Goal: Communication & Community: Answer question/provide support

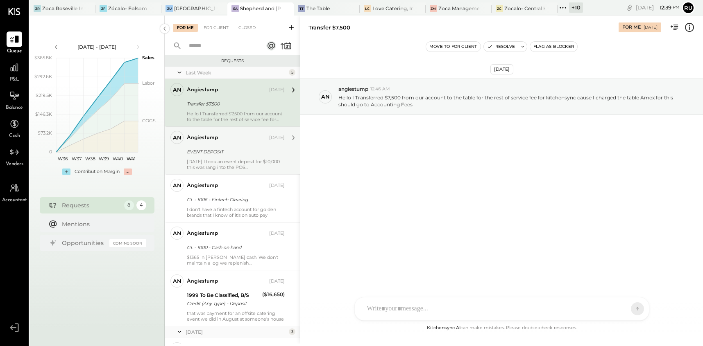
click at [220, 142] on div "angiestump Oct 08, 2025" at bounding box center [236, 137] width 98 height 11
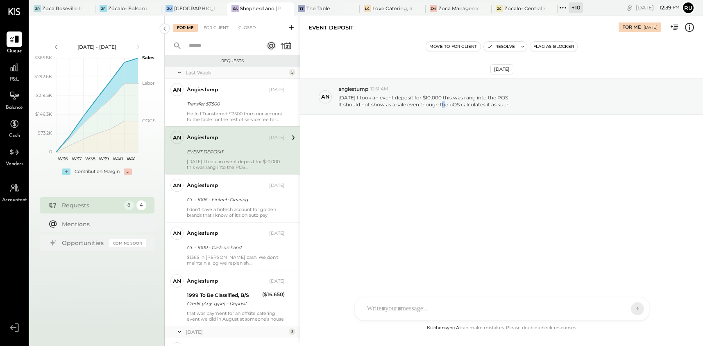
click at [443, 162] on div "Oct 9th, 2025 an angiestump 12:51 AM Today I took an event deposit for $10,000 …" at bounding box center [501, 117] width 403 height 119
click at [419, 169] on div "Oct 9th, 2025 an angiestump 12:51 AM Today I took an event deposit for $10,000 …" at bounding box center [501, 117] width 403 height 119
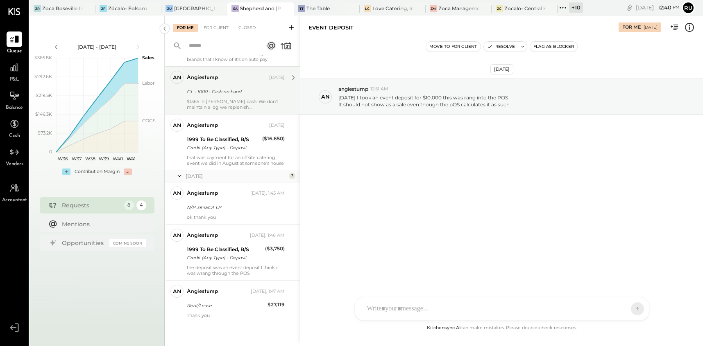
scroll to position [156, 0]
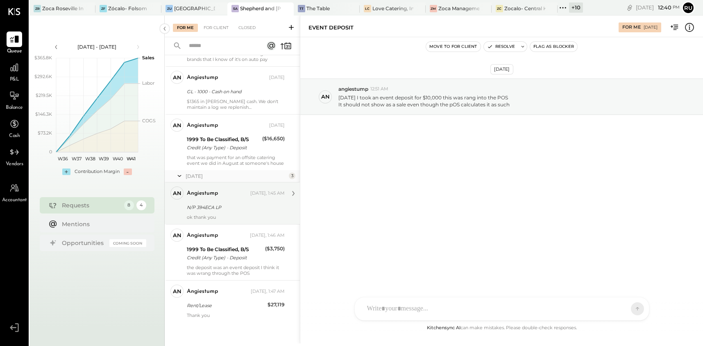
click at [222, 209] on div "N/P 394ECA LP" at bounding box center [234, 208] width 95 height 8
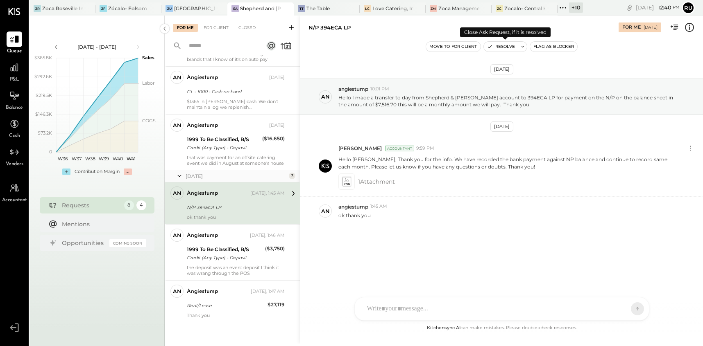
click at [498, 48] on button "Resolve" at bounding box center [501, 47] width 34 height 10
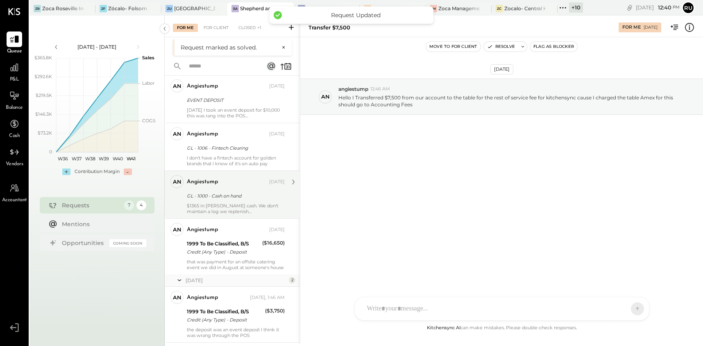
scroll to position [114, 0]
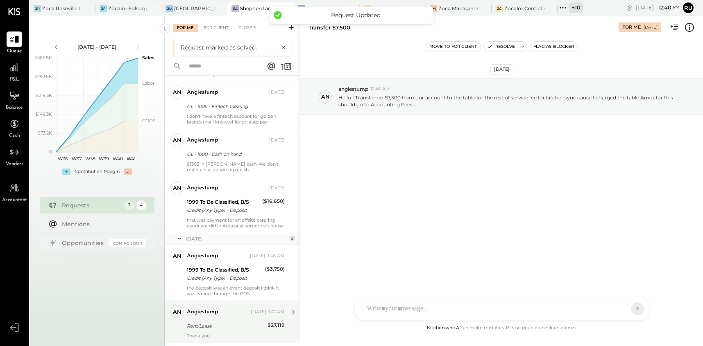
click at [198, 319] on div "angiestump Yesterday, 1:47 AM Rent/Lease $27,119 Thank you" at bounding box center [236, 323] width 98 height 34
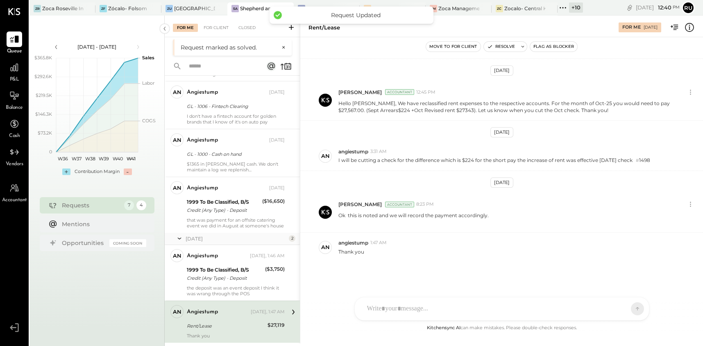
scroll to position [119, 0]
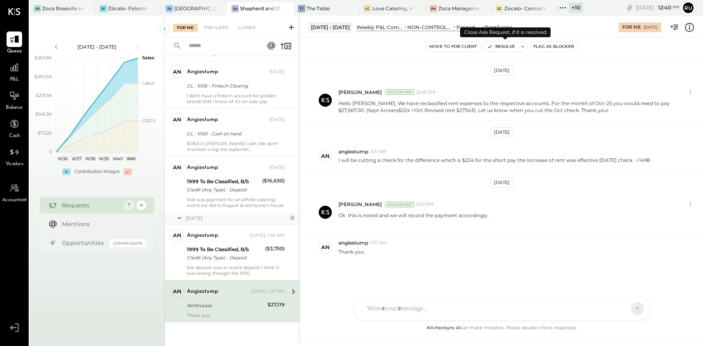
click at [507, 50] on button "Resolve" at bounding box center [501, 47] width 34 height 10
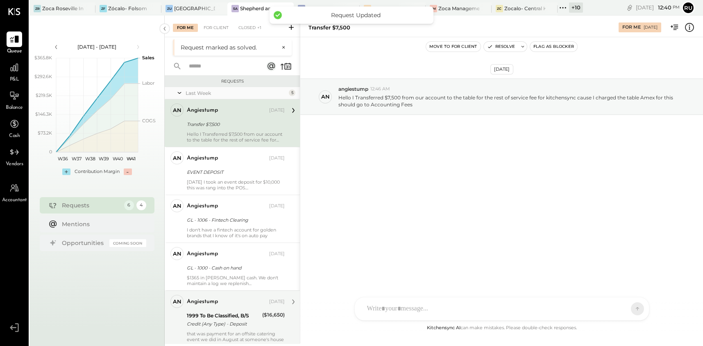
click at [216, 252] on div "angiestump" at bounding box center [202, 254] width 31 height 8
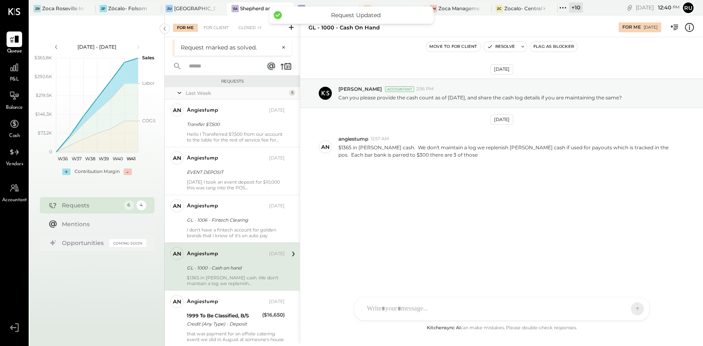
scroll to position [72, 0]
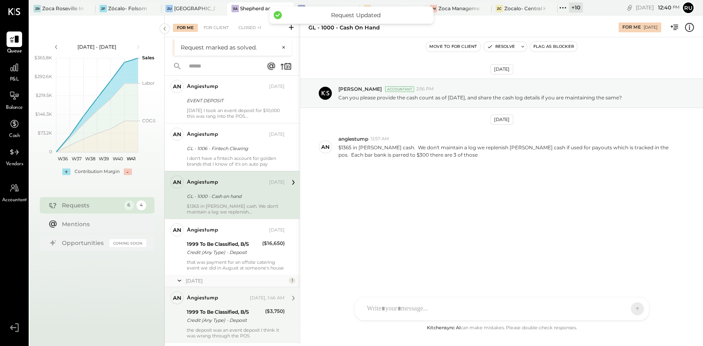
click at [222, 317] on div "Credit (Any Type) - Deposit" at bounding box center [225, 321] width 76 height 8
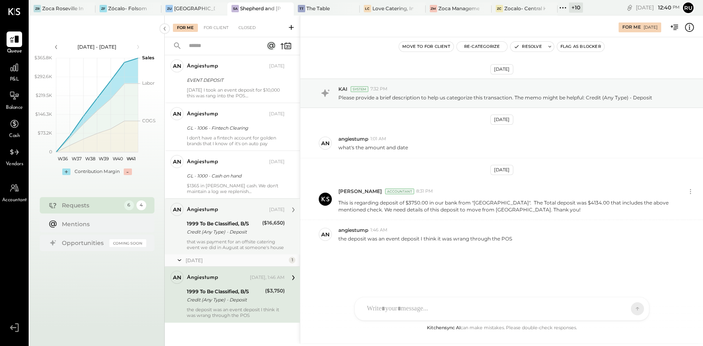
click at [212, 228] on div "Credit (Any Type) - Deposit" at bounding box center [223, 232] width 73 height 8
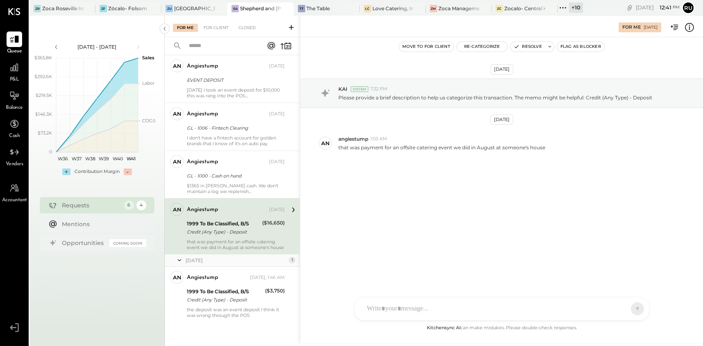
click at [410, 310] on div at bounding box center [494, 309] width 263 height 18
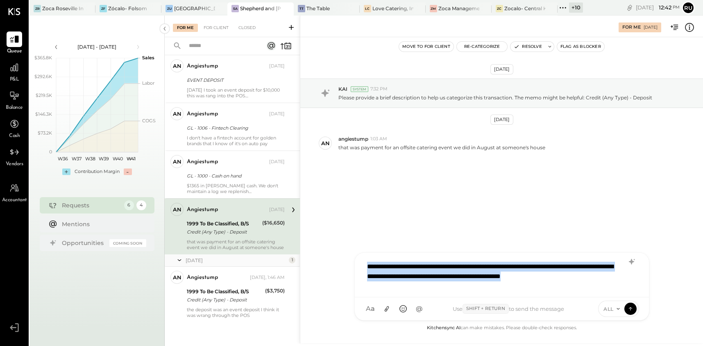
drag, startPoint x: 612, startPoint y: 276, endPoint x: 363, endPoint y: 269, distance: 249.1
click at [363, 269] on div "**********" at bounding box center [502, 274] width 278 height 33
click at [613, 279] on div "**********" at bounding box center [502, 274] width 278 height 33
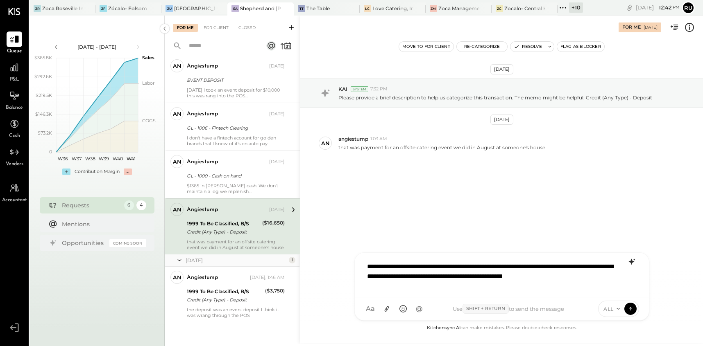
click at [631, 257] on icon at bounding box center [632, 262] width 10 height 10
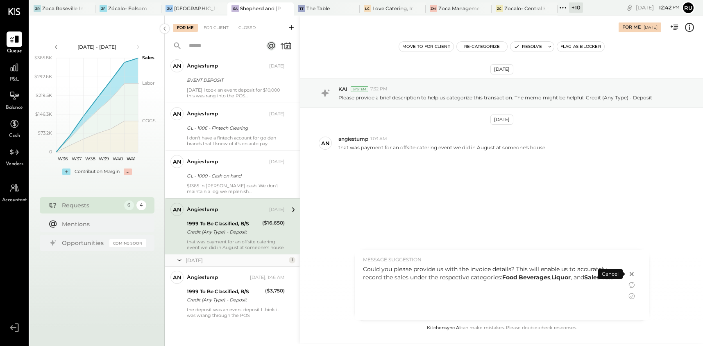
click at [468, 282] on div "Could you please provide us with the invoice details? This will enable us to ac…" at bounding box center [491, 273] width 256 height 16
click at [631, 296] on icon at bounding box center [632, 297] width 10 height 10
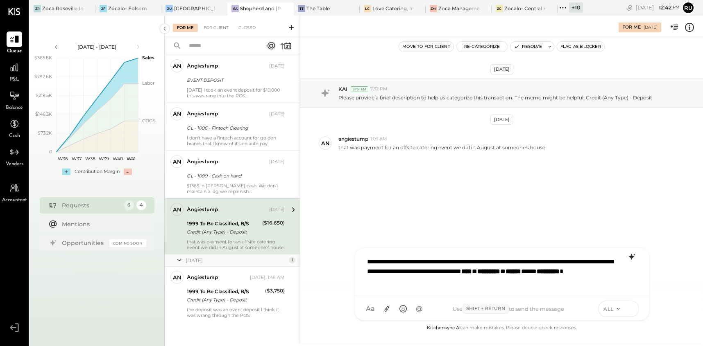
click at [630, 312] on icon at bounding box center [630, 309] width 7 height 8
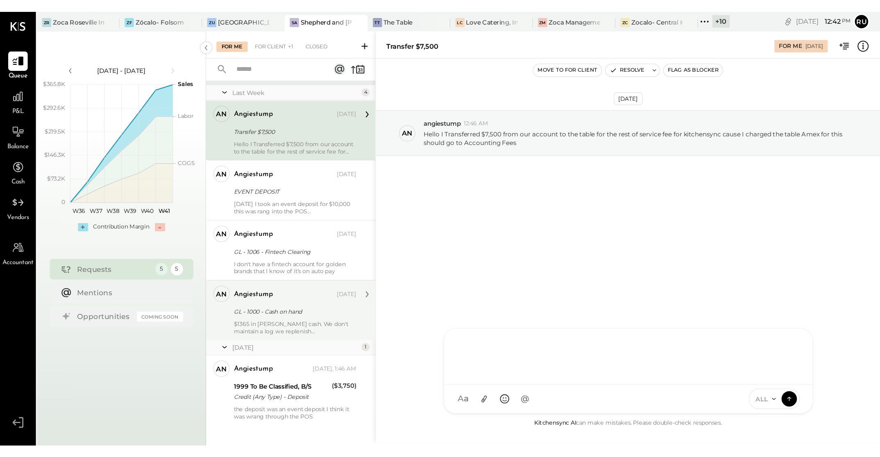
scroll to position [16, 0]
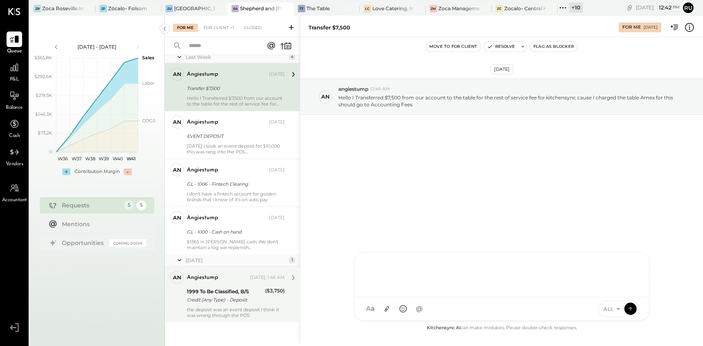
click at [212, 289] on div "1999 To Be Classified, B/S" at bounding box center [225, 292] width 76 height 8
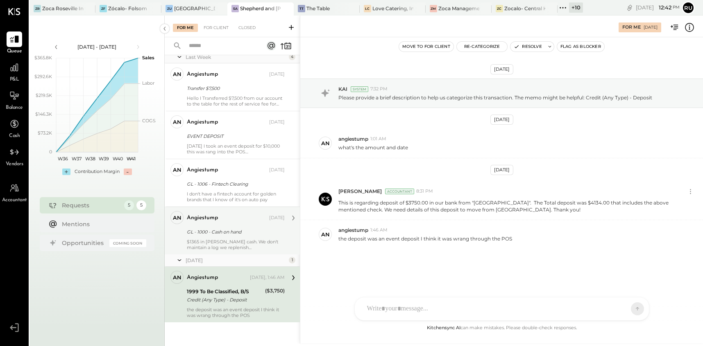
click at [207, 240] on div "$1365 in [PERSON_NAME] cash. We don't maintain a log we replenish [PERSON_NAME]…" at bounding box center [236, 244] width 98 height 11
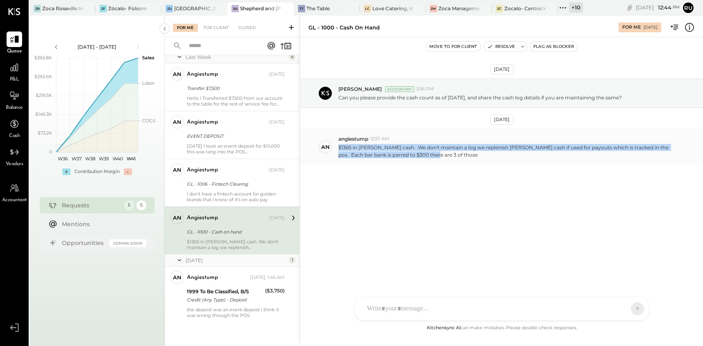
drag, startPoint x: 339, startPoint y: 147, endPoint x: 432, endPoint y: 159, distance: 93.0
click at [432, 159] on div "an angiestump 12:57 AM $1365 in petty cash. We don't maintain a log we replenis…" at bounding box center [501, 147] width 403 height 36
click at [476, 161] on div "an angiestump 12:57 AM $1365 in petty cash. We don't maintain a log we replenis…" at bounding box center [501, 147] width 403 height 36
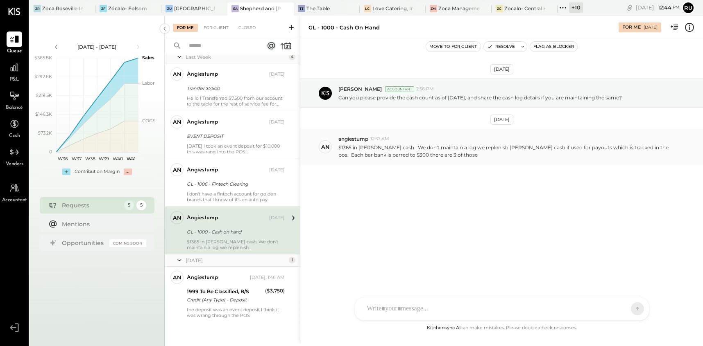
click at [386, 149] on p "$1365 in [PERSON_NAME] cash. We don't maintain a log we replenish [PERSON_NAME]…" at bounding box center [508, 151] width 340 height 14
drag, startPoint x: 622, startPoint y: 147, endPoint x: 626, endPoint y: 156, distance: 10.1
click at [626, 156] on p "$1365 in [PERSON_NAME] cash. We don't maintain a log we replenish [PERSON_NAME]…" at bounding box center [508, 151] width 340 height 14
click at [476, 169] on div "[DATE] [PERSON_NAME] Accountant 2:56 PM Can you please provide the cash count a…" at bounding box center [501, 142] width 403 height 169
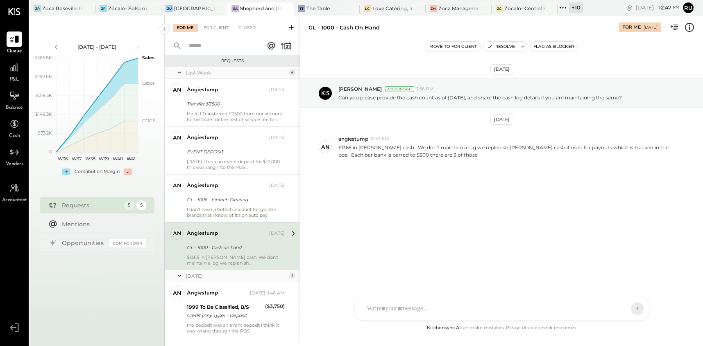
click at [197, 232] on div "angiestump" at bounding box center [202, 234] width 31 height 8
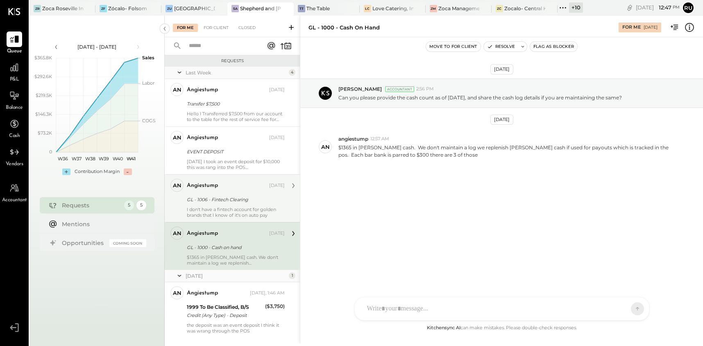
click at [222, 190] on div "angiestump" at bounding box center [227, 186] width 81 height 8
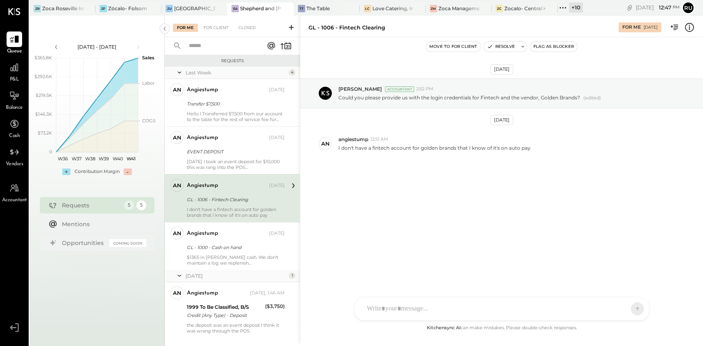
click at [200, 202] on div "GL - 1006 - Fintech Clearing" at bounding box center [234, 200] width 95 height 8
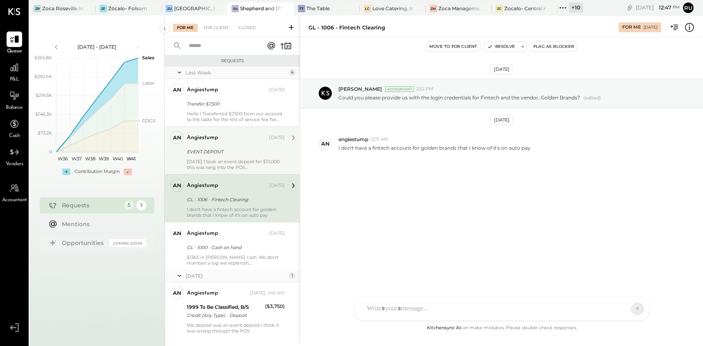
click at [217, 145] on div "angiestump Oct 08, 2025" at bounding box center [236, 138] width 98 height 14
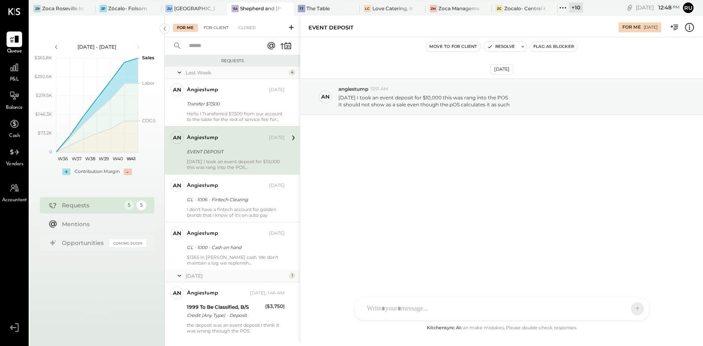
drag, startPoint x: 224, startPoint y: 28, endPoint x: 213, endPoint y: 31, distance: 11.4
click at [224, 28] on div "For Client" at bounding box center [215, 28] width 33 height 8
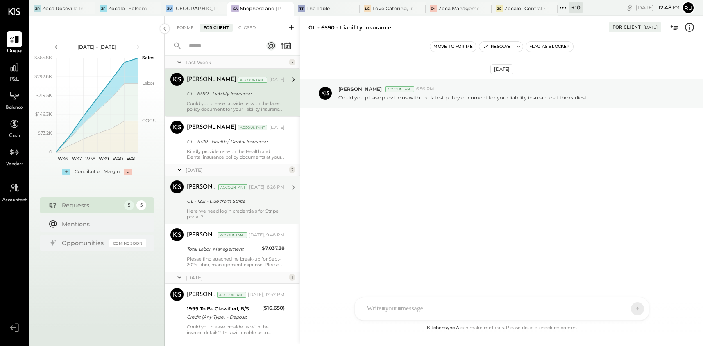
scroll to position [27, 0]
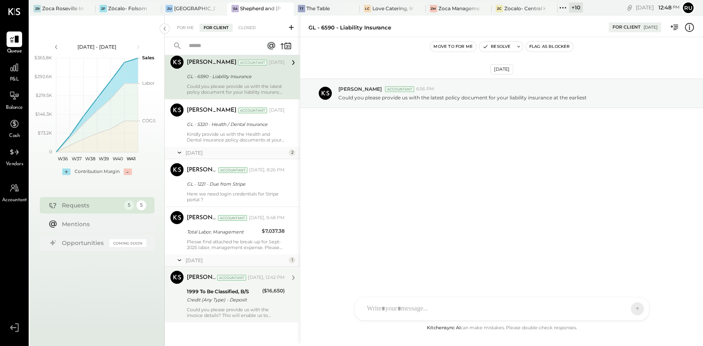
click at [193, 298] on div "Credit (Any Type) - Deposit" at bounding box center [223, 300] width 73 height 8
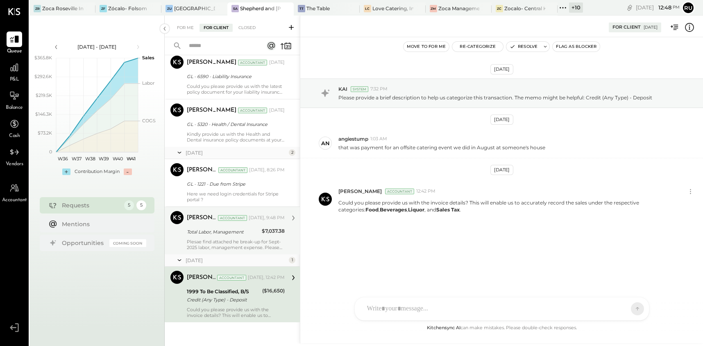
click at [212, 240] on div "Plesae find attached he break-up for Sept-2025 labor, management expense. Pleas…" at bounding box center [236, 244] width 98 height 11
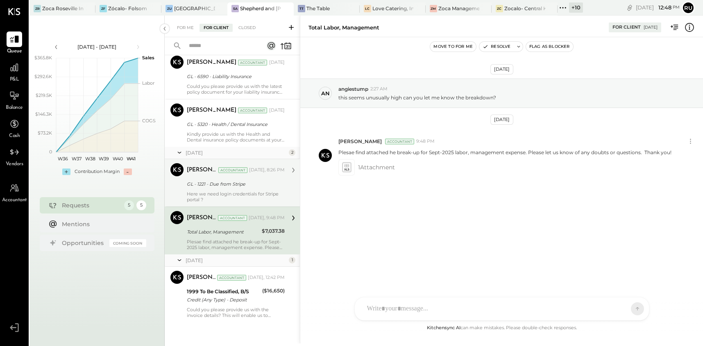
click at [214, 192] on div "Here we need login credentials for Stripe portal ?" at bounding box center [236, 196] width 98 height 11
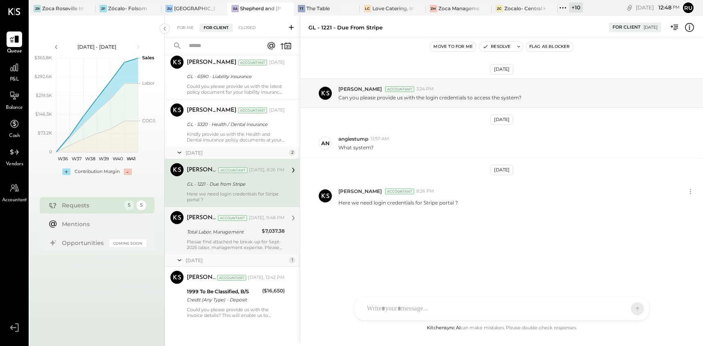
click at [211, 239] on div "Plesae find attached he break-up for Sept-2025 labor, management expense. Pleas…" at bounding box center [236, 244] width 98 height 11
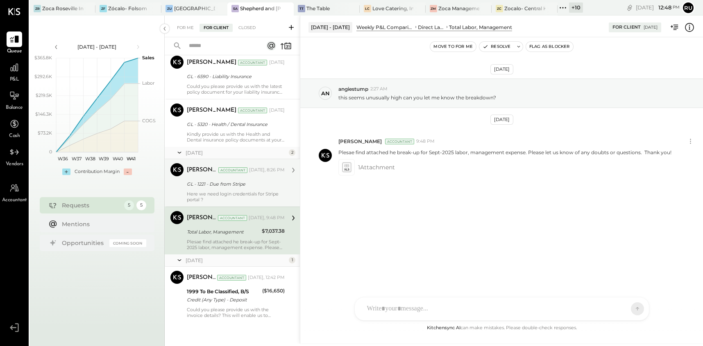
click at [214, 182] on div "GL - 1221 - Due from Stripe" at bounding box center [234, 184] width 95 height 8
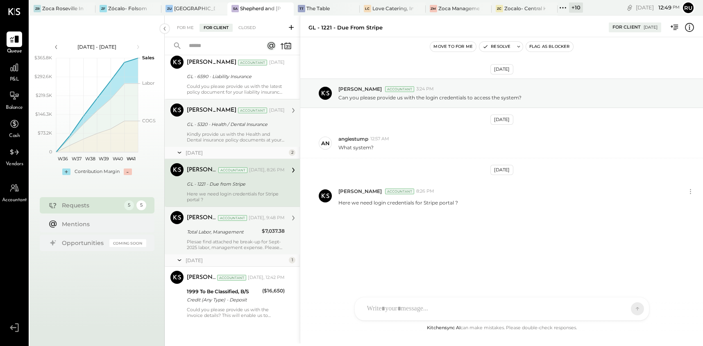
click at [235, 138] on div "Kindly provide us with the Health and Dental insurance policy documents at your…" at bounding box center [236, 136] width 98 height 11
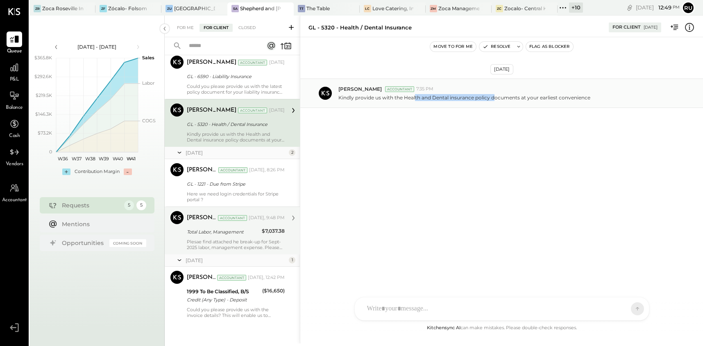
drag, startPoint x: 414, startPoint y: 101, endPoint x: 493, endPoint y: 101, distance: 79.4
click at [493, 101] on p "Kindly provide us with the Health and Dental insurance policy documents at your…" at bounding box center [464, 97] width 252 height 7
drag, startPoint x: 440, startPoint y: 135, endPoint x: 291, endPoint y: 113, distance: 150.6
click at [439, 135] on div "Oct 6th, 2025 Sarang Khandhar Accountant 7:35 PM Kindly provide us with the Hea…" at bounding box center [501, 114] width 403 height 112
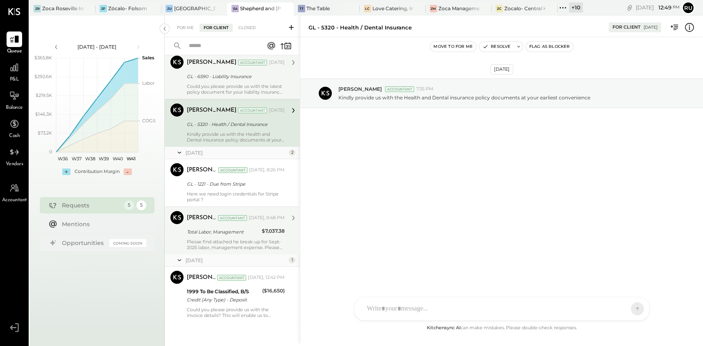
click at [250, 79] on div "GL - 6590 - Liability Insurance" at bounding box center [234, 76] width 95 height 8
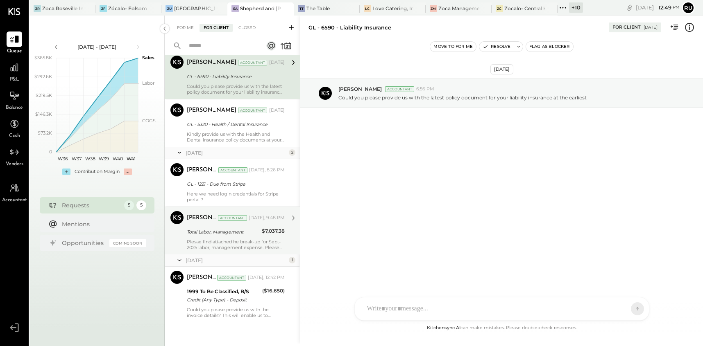
click at [212, 127] on div "GL - 5320 - Health / Dental Insurance" at bounding box center [234, 124] width 95 height 8
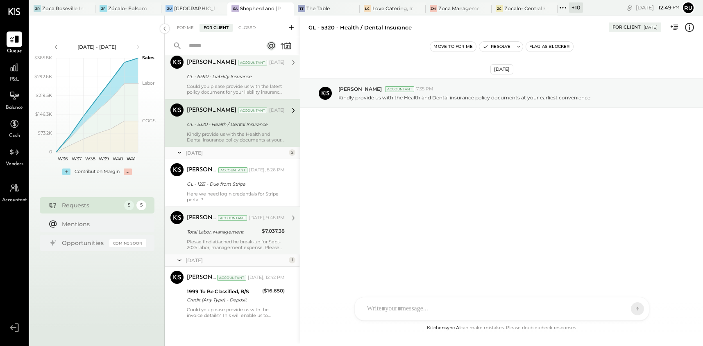
click at [226, 80] on div "GL - 6590 - Liability Insurance" at bounding box center [234, 76] width 95 height 8
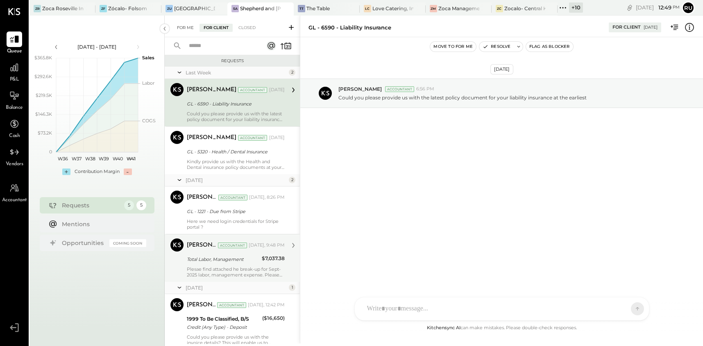
click at [190, 26] on div "For Me" at bounding box center [185, 28] width 25 height 8
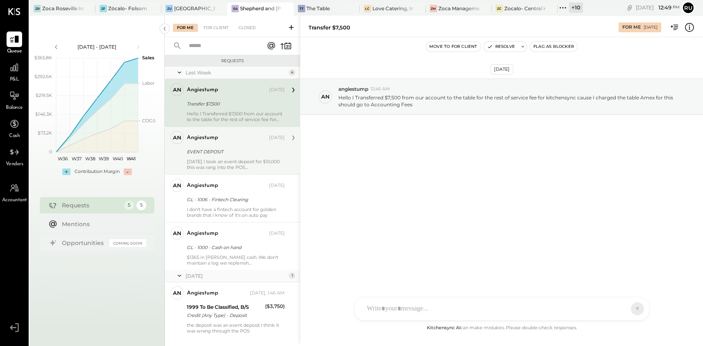
drag, startPoint x: 209, startPoint y: 154, endPoint x: 209, endPoint y: 172, distance: 17.6
click at [208, 154] on div "EVENT DEPOSIT" at bounding box center [234, 152] width 95 height 8
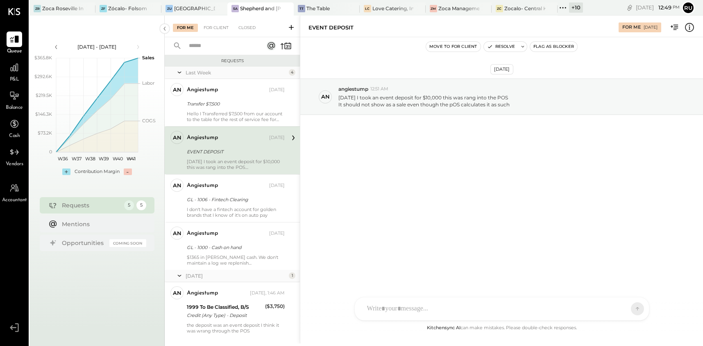
click at [449, 124] on div "Oct 9th, 2025 an angiestump 12:51 AM Today I took an event deposit for $10,000 …" at bounding box center [501, 117] width 403 height 119
click at [242, 157] on div "angiestump Oct 08, 2025 EVENT DEPOSIT Today I took an event deposit for $10,000…" at bounding box center [236, 150] width 98 height 39
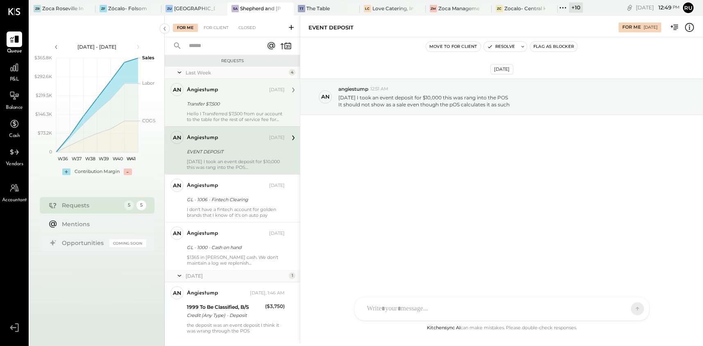
click at [200, 95] on div "angiestump Oct 08, 2025" at bounding box center [236, 89] width 98 height 11
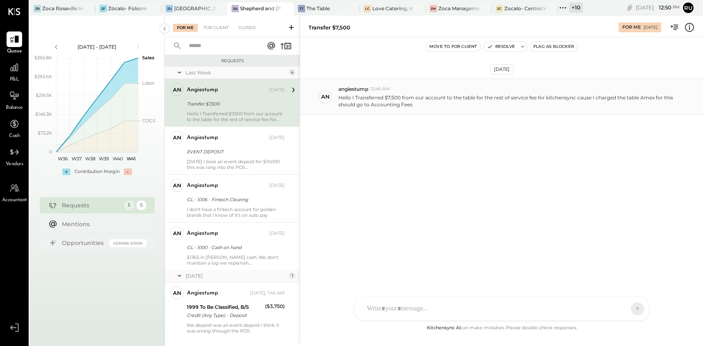
click at [464, 109] on div "an angiestump 12:46 AM Hello I Transferred $7,500 from our account to the table…" at bounding box center [501, 97] width 403 height 36
drag, startPoint x: 438, startPoint y: 136, endPoint x: 448, endPoint y: 136, distance: 10.2
click at [438, 136] on div "[DATE] an angiestump 12:46 AM Hello I Transferred $7,500 from our account to th…" at bounding box center [501, 117] width 403 height 119
click at [459, 101] on p "Hello I Transferred $7,500 from our account to the table for the rest of servic…" at bounding box center [508, 101] width 340 height 14
click at [503, 102] on p "Hello I Transferred $7,500 from our account to the table for the rest of servic…" at bounding box center [508, 101] width 340 height 14
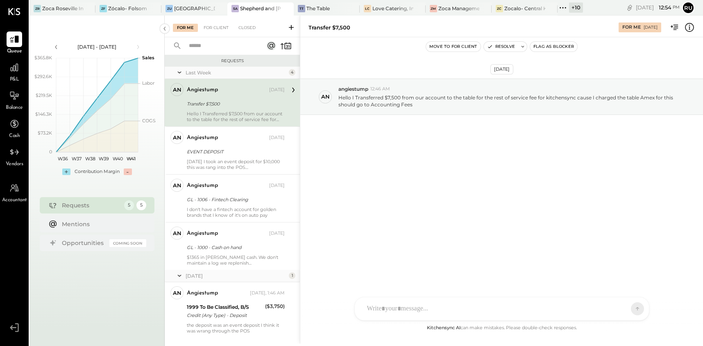
click at [235, 100] on div "Transfer $7,500" at bounding box center [234, 104] width 95 height 8
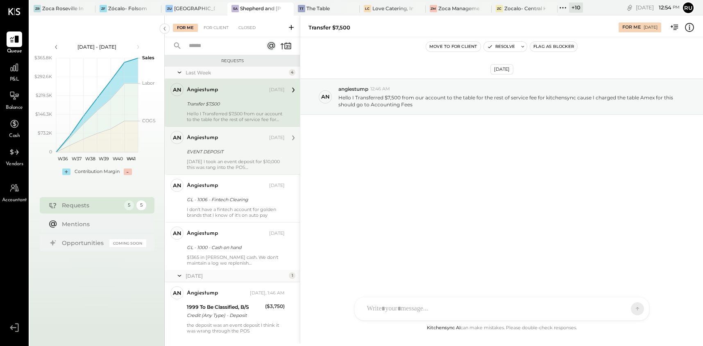
click at [224, 154] on div "EVENT DEPOSIT" at bounding box center [234, 152] width 95 height 8
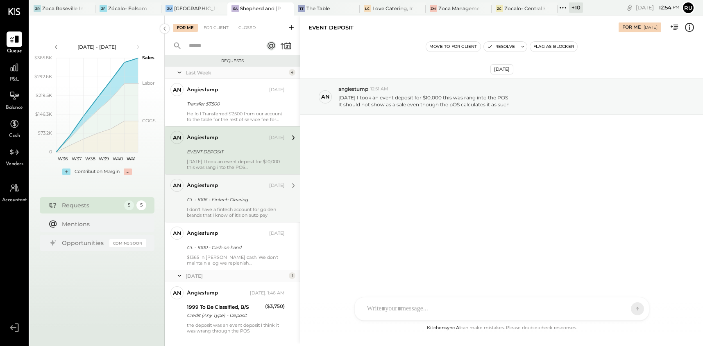
click at [222, 201] on div "GL - 1006 - Fintech Clearing" at bounding box center [234, 200] width 95 height 8
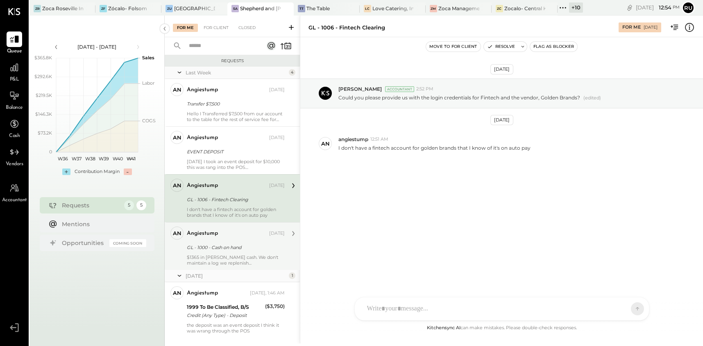
click at [225, 249] on div "GL - 1000 - Cash on hand" at bounding box center [234, 248] width 95 height 8
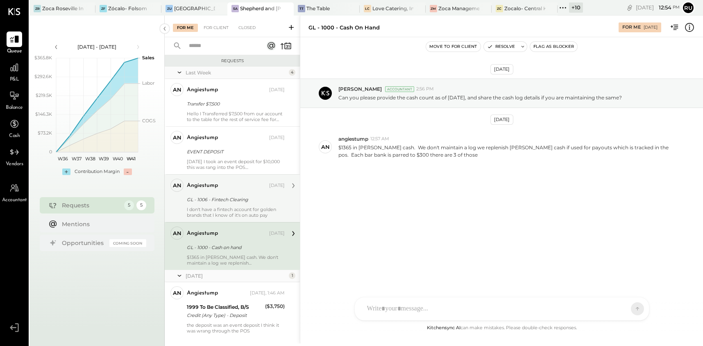
click at [230, 202] on div "GL - 1006 - Fintech Clearing" at bounding box center [234, 200] width 95 height 8
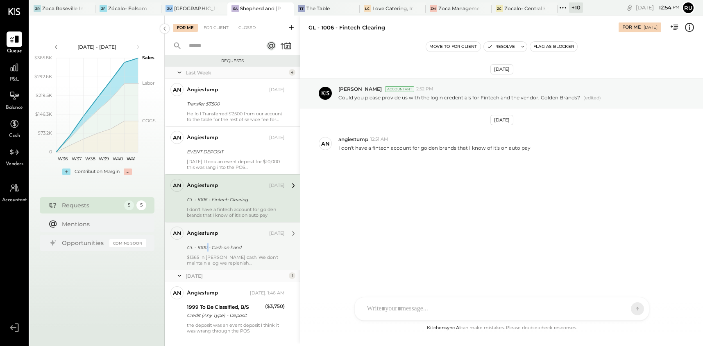
click at [207, 244] on div "GL - 1000 - Cash on hand" at bounding box center [234, 248] width 95 height 10
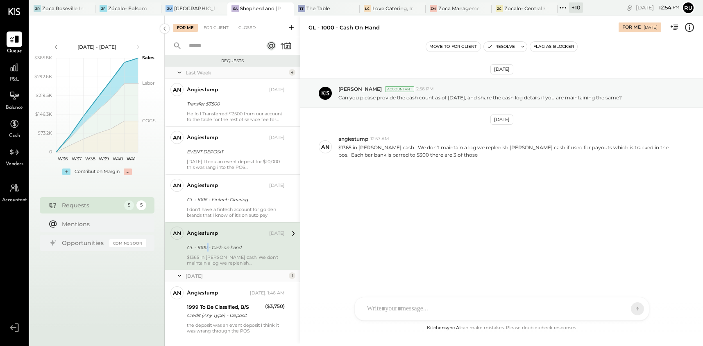
scroll to position [16, 0]
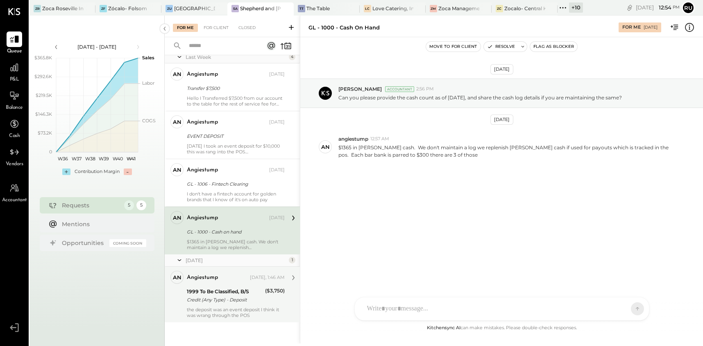
click at [204, 294] on div "1999 To Be Classified, B/S" at bounding box center [225, 292] width 76 height 8
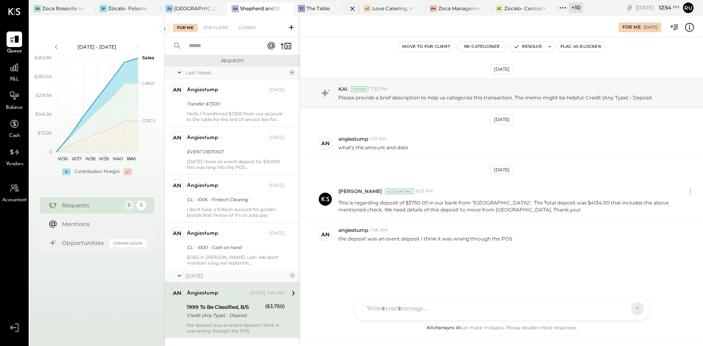
click at [327, 9] on div "The Table" at bounding box center [317, 8] width 23 height 7
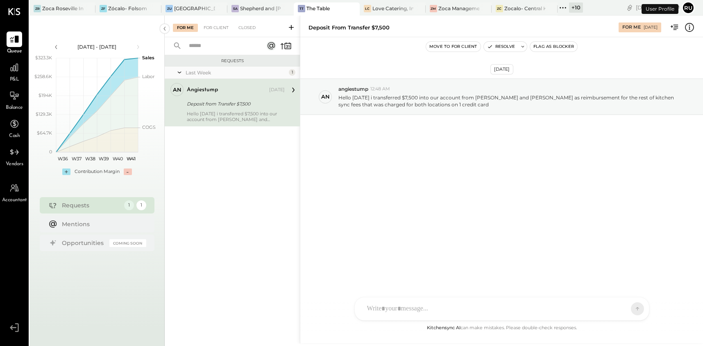
click at [77, 206] on div "Requests" at bounding box center [91, 205] width 58 height 8
click at [486, 138] on div "[DATE] an angiestump 12:48 AM Hello [DATE] i transferred $7,500 into our accoun…" at bounding box center [501, 117] width 403 height 119
drag, startPoint x: 402, startPoint y: 105, endPoint x: 442, endPoint y: 107, distance: 39.8
click at [442, 107] on p "Hello [DATE] i transferred $7,500 into our account from [PERSON_NAME] and [PERS…" at bounding box center [508, 101] width 340 height 14
drag, startPoint x: 579, startPoint y: 111, endPoint x: 640, endPoint y: 110, distance: 61.0
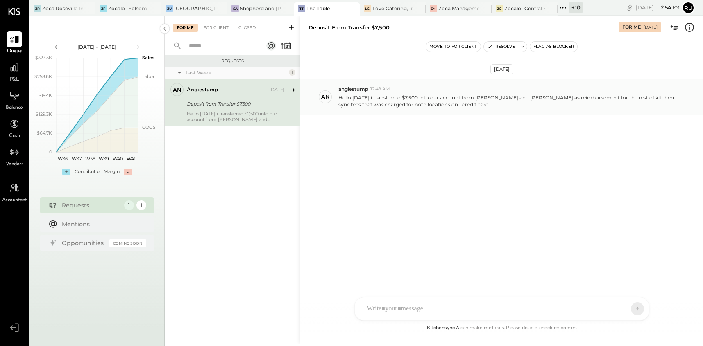
click at [581, 111] on div "an angiestump 12:48 AM Hello today i transferred $7,500 into our account from S…" at bounding box center [501, 97] width 403 height 36
drag, startPoint x: 341, startPoint y: 104, endPoint x: 452, endPoint y: 106, distance: 111.0
click at [452, 106] on p "Hello [DATE] i transferred $7,500 into our account from [PERSON_NAME] and [PERS…" at bounding box center [508, 101] width 340 height 14
click at [409, 166] on div "[DATE] an angiestump 12:48 AM Hello [DATE] i transferred $7,500 into our accoun…" at bounding box center [501, 117] width 403 height 119
drag, startPoint x: 380, startPoint y: 104, endPoint x: 444, endPoint y: 106, distance: 64.4
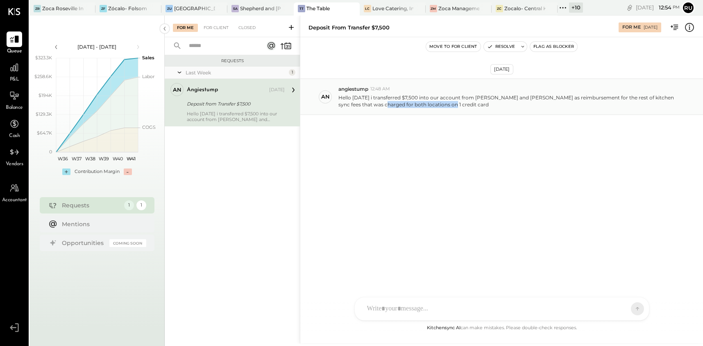
click at [444, 106] on p "Hello [DATE] i transferred $7,500 into our account from [PERSON_NAME] and [PERS…" at bounding box center [508, 101] width 340 height 14
click at [431, 143] on div "[DATE] an angiestump 12:48 AM Hello [DATE] i transferred $7,500 into our accoun…" at bounding box center [501, 117] width 403 height 119
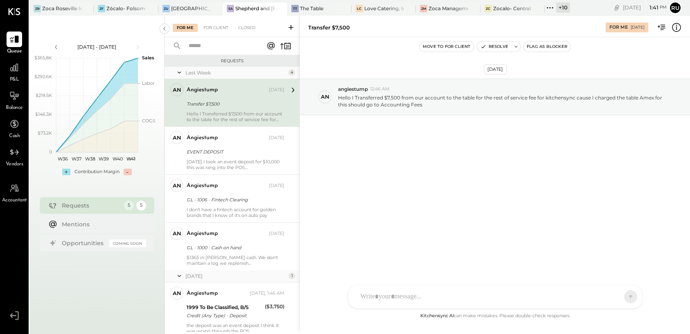
drag, startPoint x: 433, startPoint y: 170, endPoint x: 413, endPoint y: 167, distance: 20.4
click at [433, 170] on div "[DATE] an angiestump 12:46 AM Hello I Transferred $7,500 from our account to th…" at bounding box center [495, 117] width 390 height 119
click at [400, 136] on div "[DATE] an angiestump 12:46 AM Hello I Transferred $7,500 from our account to th…" at bounding box center [495, 117] width 390 height 119
click at [470, 167] on div "[DATE] an angiestump 12:46 AM Hello I Transferred $7,500 from our account to th…" at bounding box center [495, 117] width 390 height 119
click at [468, 168] on div "[DATE] an angiestump 12:46 AM Hello I Transferred $7,500 from our account to th…" at bounding box center [495, 117] width 390 height 119
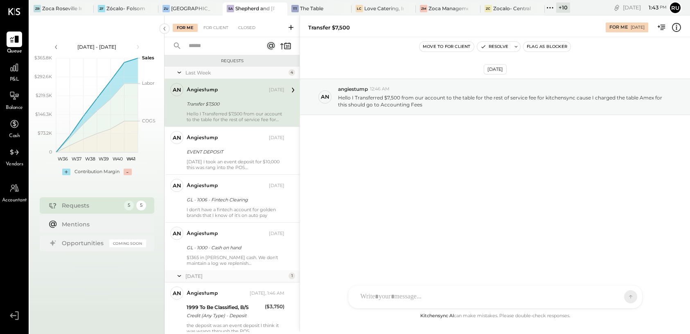
click at [468, 168] on div "[DATE] an angiestump 12:46 AM Hello I Transferred $7,500 from our account to th…" at bounding box center [495, 117] width 390 height 119
click at [405, 173] on div "[DATE] an angiestump 12:46 AM Hello I Transferred $7,500 from our account to th…" at bounding box center [495, 117] width 390 height 119
click at [425, 278] on div at bounding box center [496, 262] width 278 height 33
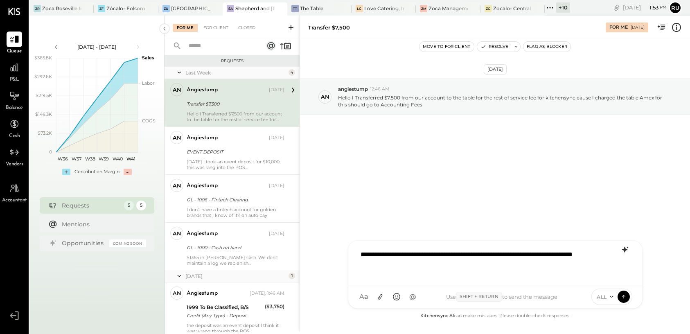
click at [625, 251] on icon at bounding box center [624, 250] width 5 height 6
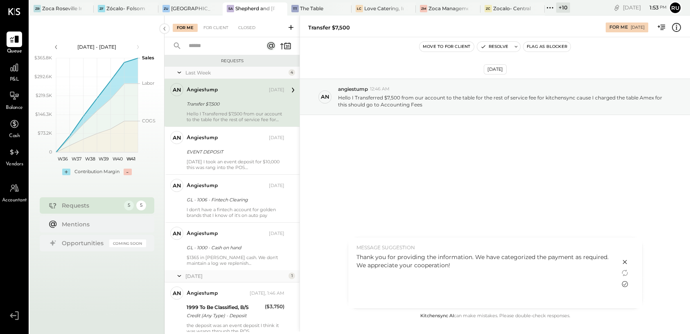
click at [625, 286] on icon at bounding box center [625, 284] width 10 height 10
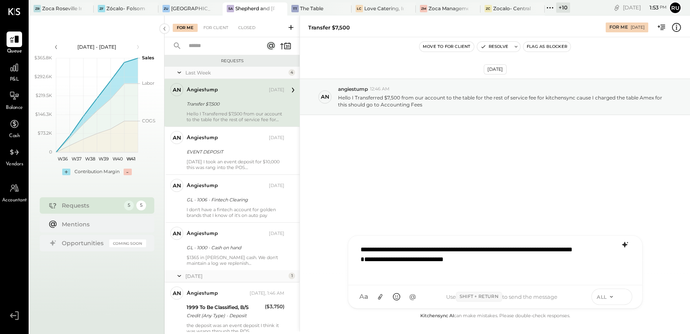
click at [625, 295] on icon at bounding box center [623, 296] width 7 height 8
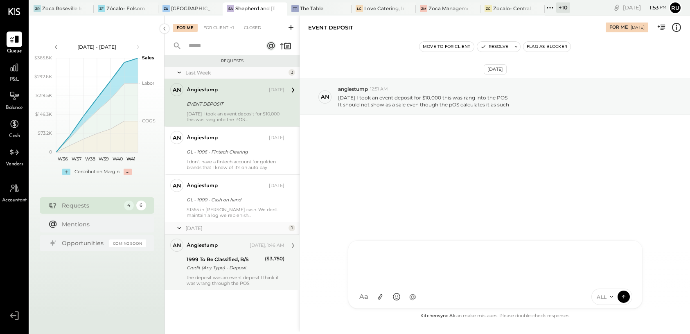
click at [220, 258] on div "1999 To Be Classified, B/S" at bounding box center [225, 260] width 76 height 8
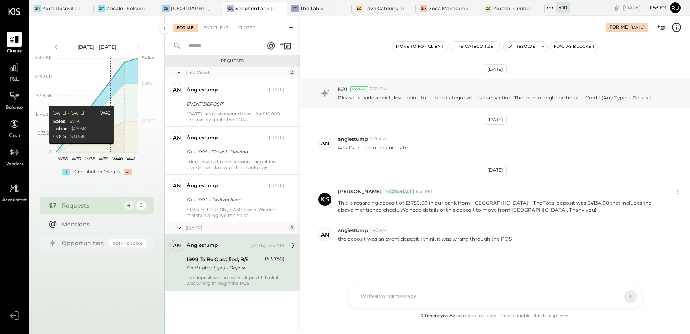
click at [414, 296] on div at bounding box center [488, 297] width 263 height 18
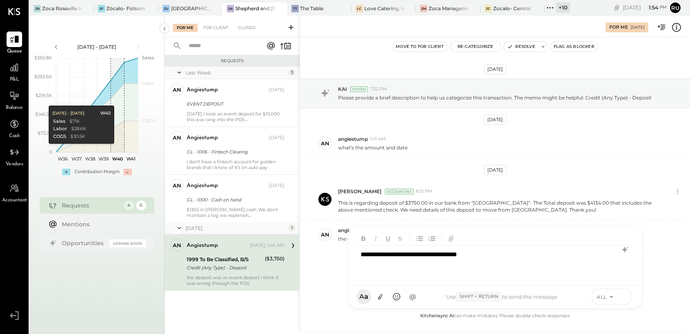
click at [626, 296] on icon at bounding box center [623, 296] width 7 height 8
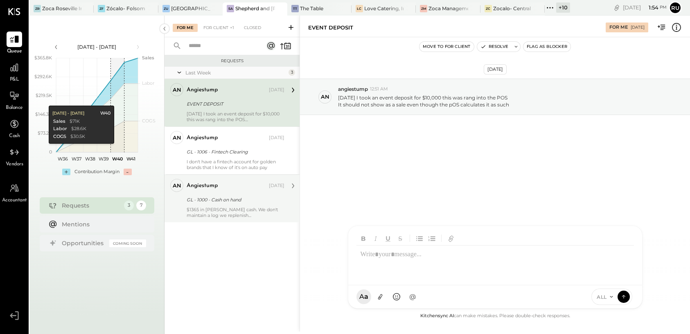
click at [230, 209] on div "$1365 in [PERSON_NAME] cash. We don't maintain a log we replenish [PERSON_NAME]…" at bounding box center [236, 212] width 98 height 11
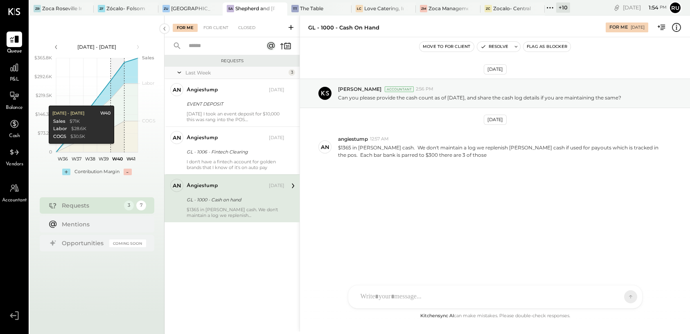
click at [435, 179] on div "[DATE] [PERSON_NAME] Accountant 2:56 PM Can you please provide the cash count a…" at bounding box center [495, 142] width 390 height 169
click at [473, 204] on div "[DATE] [PERSON_NAME] Accountant 2:56 PM Can you please provide the cash count a…" at bounding box center [495, 142] width 390 height 169
click at [455, 192] on div "[DATE] [PERSON_NAME] Accountant 2:56 PM Can you please provide the cash count a…" at bounding box center [495, 142] width 390 height 169
click at [455, 194] on div "[DATE] [PERSON_NAME] Accountant 2:56 PM Can you please provide the cash count a…" at bounding box center [495, 142] width 390 height 169
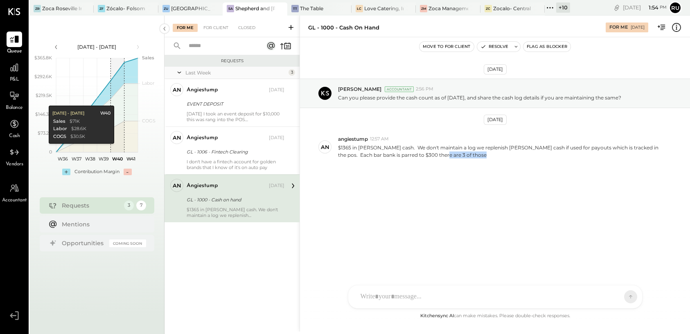
click at [449, 192] on div "[DATE] [PERSON_NAME] Accountant 2:56 PM Can you please provide the cash count a…" at bounding box center [495, 142] width 390 height 169
click at [448, 192] on div "[DATE] [PERSON_NAME] Accountant 2:56 PM Can you please provide the cash count a…" at bounding box center [495, 142] width 390 height 169
click at [445, 192] on div "[DATE] [PERSON_NAME] Accountant 2:56 PM Can you please provide the cash count a…" at bounding box center [495, 142] width 390 height 169
click at [446, 192] on div "[DATE] [PERSON_NAME] Accountant 2:56 PM Can you please provide the cash count a…" at bounding box center [495, 142] width 390 height 169
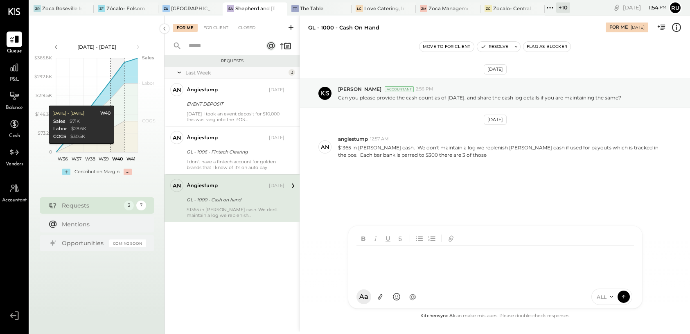
drag, startPoint x: 430, startPoint y: 301, endPoint x: 406, endPoint y: 226, distance: 78.5
click at [429, 285] on div at bounding box center [496, 255] width 294 height 59
click at [404, 192] on div "[DATE] [PERSON_NAME] Accountant 2:56 PM Can you please provide the cash count a…" at bounding box center [495, 142] width 390 height 169
click at [401, 189] on div "[DATE] [PERSON_NAME] Accountant 2:56 PM Can you please provide the cash count a…" at bounding box center [495, 142] width 390 height 169
click at [403, 177] on div "[DATE] [PERSON_NAME] Accountant 2:56 PM Can you please provide the cash count a…" at bounding box center [495, 142] width 390 height 169
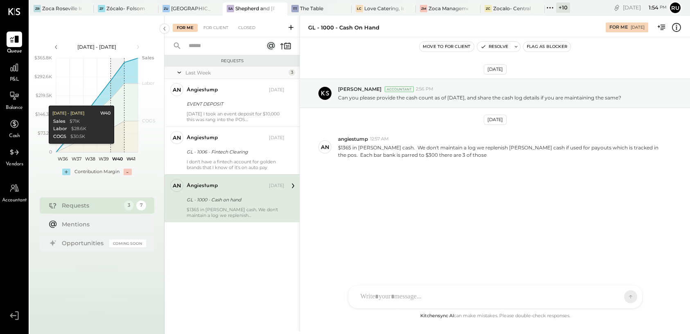
click at [409, 174] on div "[DATE] [PERSON_NAME] Accountant 2:56 PM Can you please provide the cash count a…" at bounding box center [495, 142] width 390 height 169
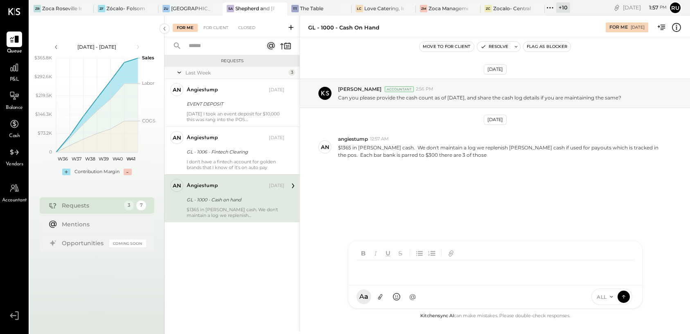
click at [370, 303] on div "RS [PERSON_NAME] SK [PERSON_NAME] UM [PERSON_NAME] [PERSON_NAME].[PERSON_NAME] …" at bounding box center [495, 274] width 295 height 68
click at [404, 258] on div at bounding box center [496, 262] width 278 height 33
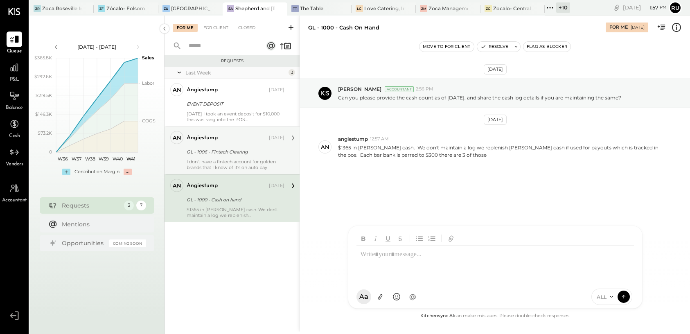
click at [235, 149] on div "GL - 1006 - Fintech Clearing" at bounding box center [234, 152] width 95 height 8
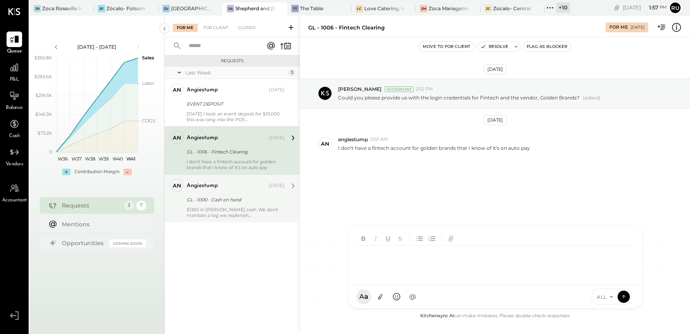
click at [385, 294] on div "RS [PERSON_NAME] SK [PERSON_NAME] UM [PERSON_NAME] [PERSON_NAME].[PERSON_NAME] …" at bounding box center [495, 267] width 295 height 83
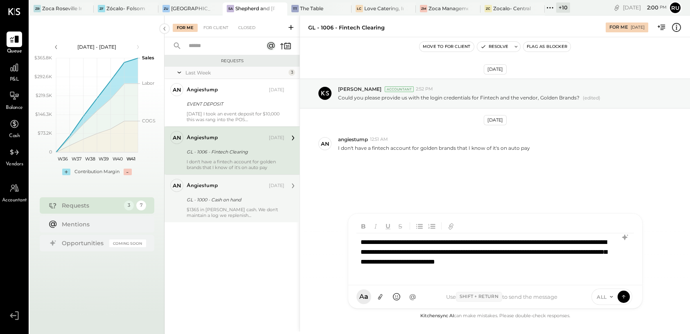
click at [443, 278] on div "**********" at bounding box center [495, 257] width 277 height 48
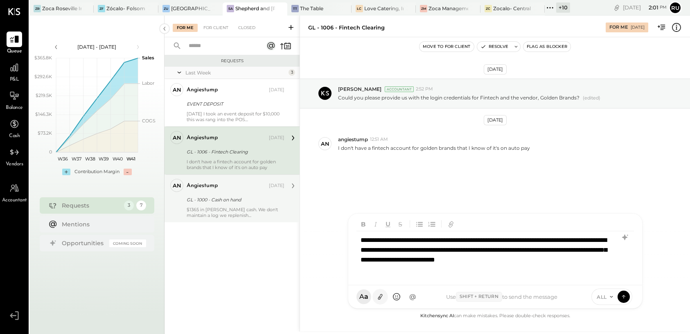
click at [381, 297] on icon at bounding box center [380, 297] width 5 height 6
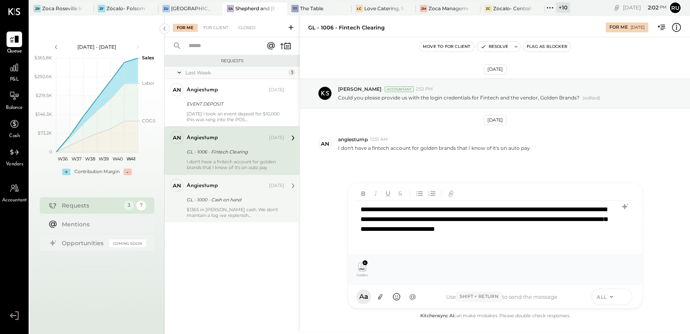
click at [624, 296] on icon at bounding box center [624, 296] width 0 height 3
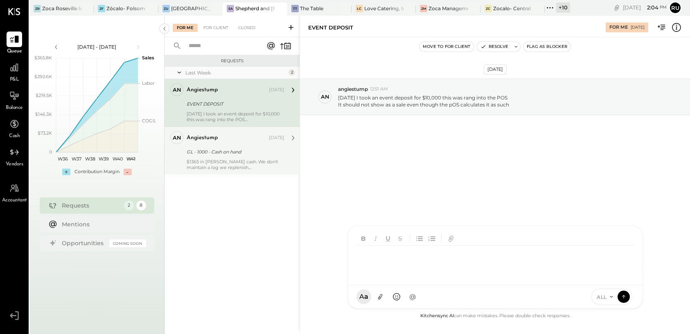
click at [375, 270] on div at bounding box center [496, 262] width 278 height 33
click at [428, 260] on div at bounding box center [496, 262] width 278 height 33
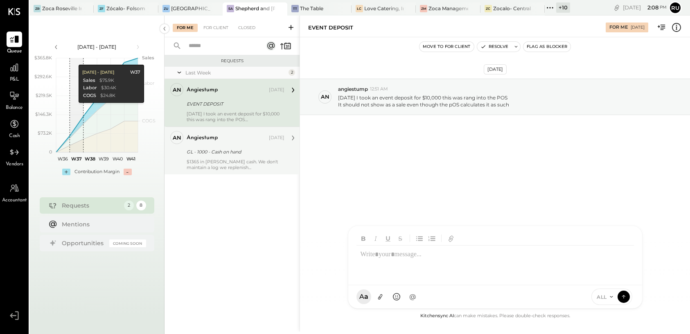
click at [541, 27] on div "EVENT DEPOSIT" at bounding box center [453, 28] width 290 height 8
click at [396, 301] on div "RS [PERSON_NAME] SK [PERSON_NAME] UM [PERSON_NAME] [PERSON_NAME].[PERSON_NAME] …" at bounding box center [495, 267] width 295 height 83
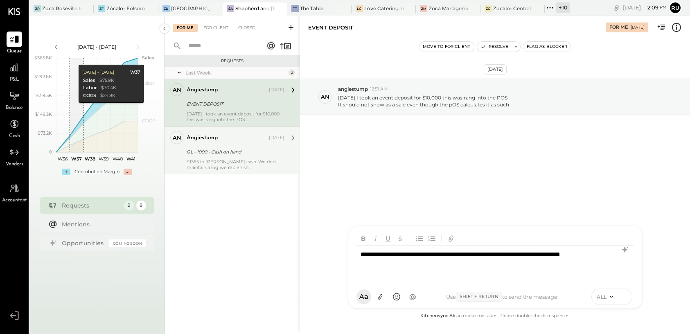
click at [625, 294] on icon at bounding box center [623, 296] width 7 height 8
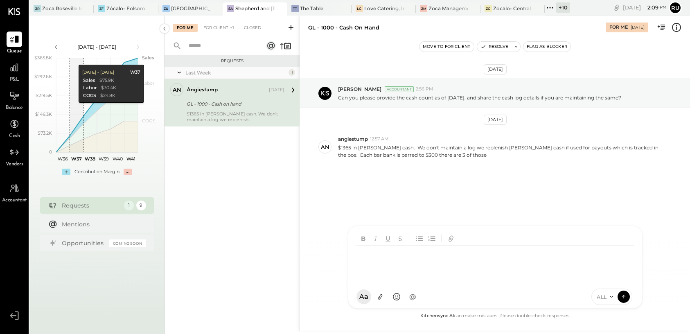
click at [200, 101] on div "GL - 1000 - Cash on hand" at bounding box center [234, 104] width 95 height 8
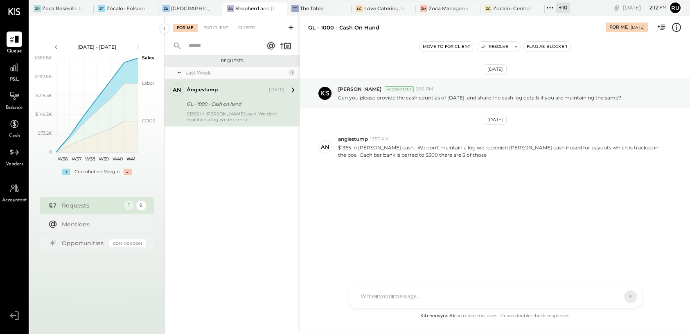
drag, startPoint x: 405, startPoint y: 294, endPoint x: 401, endPoint y: 292, distance: 4.2
click at [402, 294] on div at bounding box center [488, 297] width 263 height 18
click at [381, 296] on icon at bounding box center [380, 297] width 9 height 9
click at [370, 224] on div at bounding box center [496, 231] width 278 height 33
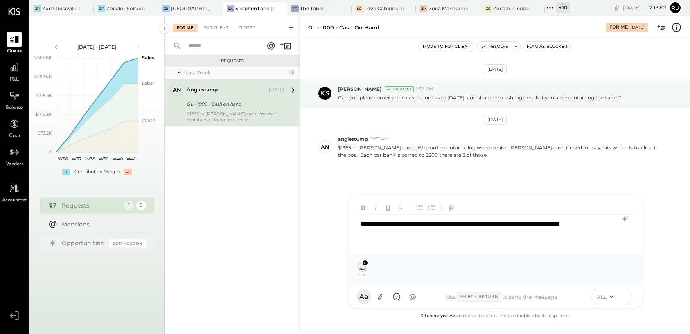
click at [625, 300] on icon at bounding box center [623, 296] width 7 height 8
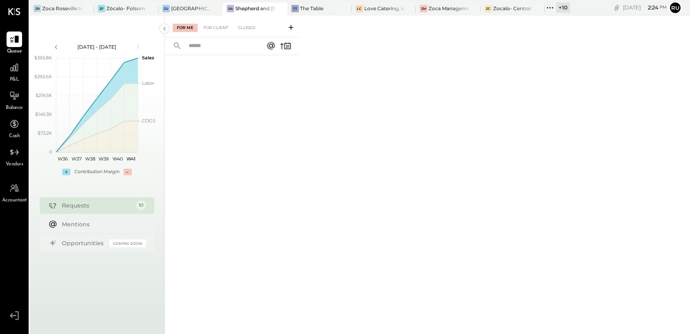
click at [244, 128] on div at bounding box center [232, 184] width 135 height 258
click at [247, 128] on div at bounding box center [232, 184] width 135 height 258
click at [248, 126] on div at bounding box center [232, 184] width 135 height 258
click at [321, 152] on div "For Me For Client Closed" at bounding box center [428, 174] width 526 height 316
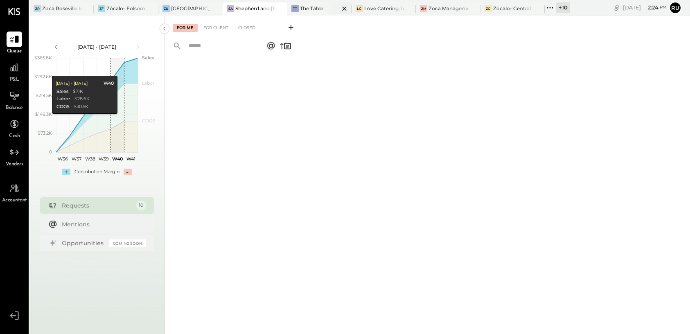
click at [331, 3] on div at bounding box center [337, 8] width 29 height 12
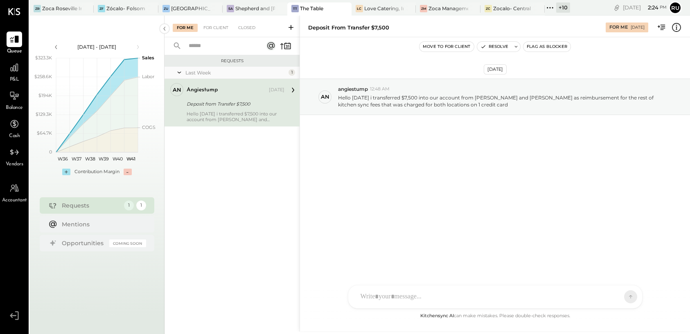
click at [379, 149] on div "[DATE] an angiestump 12:48 AM Hello [DATE] i transferred $7,500 into our accoun…" at bounding box center [495, 117] width 390 height 119
click at [418, 307] on div at bounding box center [496, 296] width 294 height 23
click at [418, 303] on div "RS [PERSON_NAME] UM [PERSON_NAME] [PERSON_NAME].[PERSON_NAME] A Angiesstump A a…" at bounding box center [495, 274] width 295 height 68
click at [400, 253] on div "****" at bounding box center [496, 262] width 278 height 33
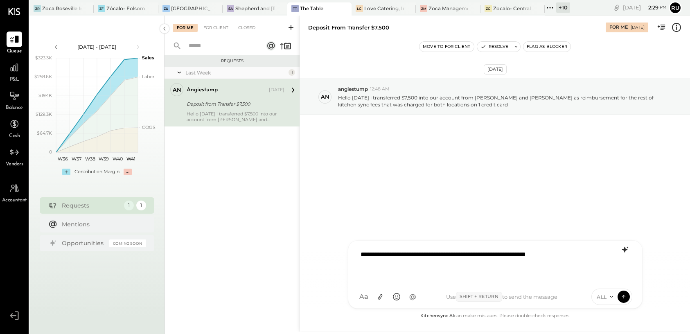
click at [625, 249] on icon at bounding box center [624, 250] width 5 height 6
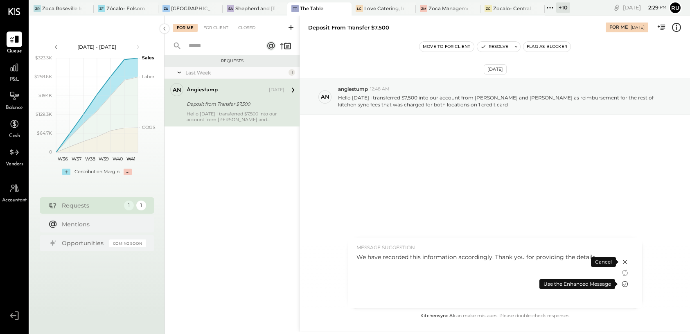
click at [626, 283] on icon at bounding box center [625, 284] width 10 height 10
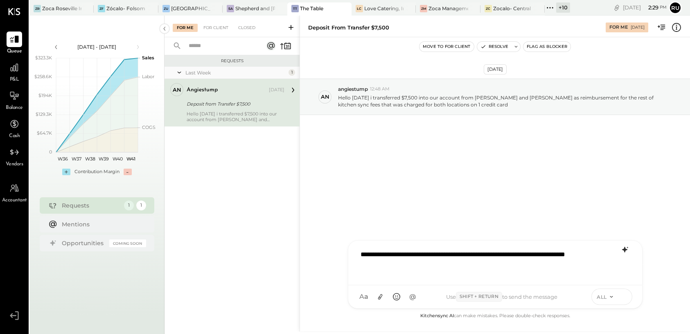
click at [625, 296] on icon at bounding box center [623, 296] width 3 height 2
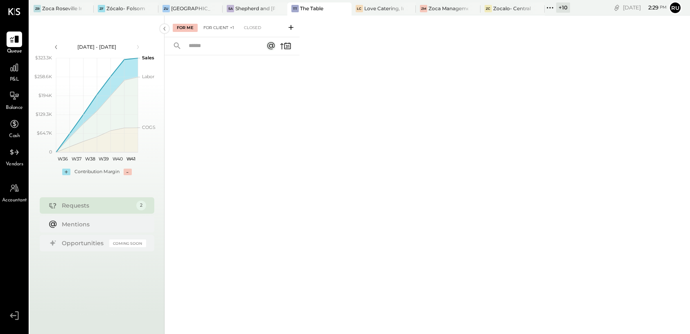
click at [212, 27] on div "For Client +1" at bounding box center [218, 28] width 39 height 8
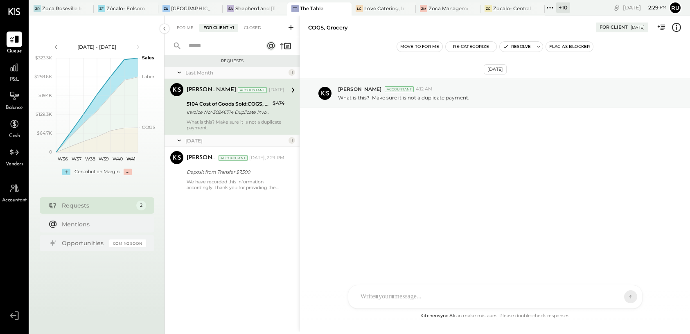
click at [220, 111] on div "Invoice No:-30246714 Duplicate Invoice Payment" at bounding box center [229, 112] width 84 height 8
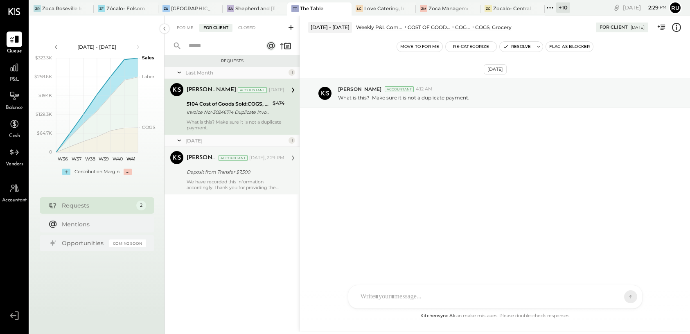
click at [221, 186] on div "We have recorded this information accordingly. Thank you for providing the deta…" at bounding box center [236, 184] width 98 height 11
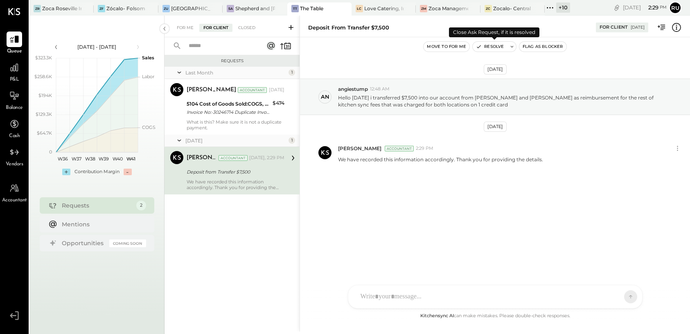
click at [493, 45] on button "Resolve" at bounding box center [490, 47] width 34 height 10
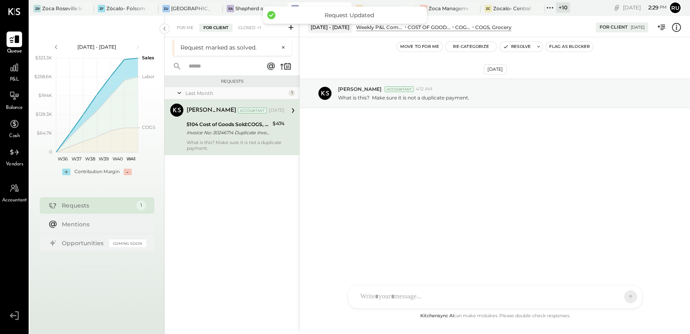
click at [9, 40] on icon at bounding box center [14, 39] width 11 height 11
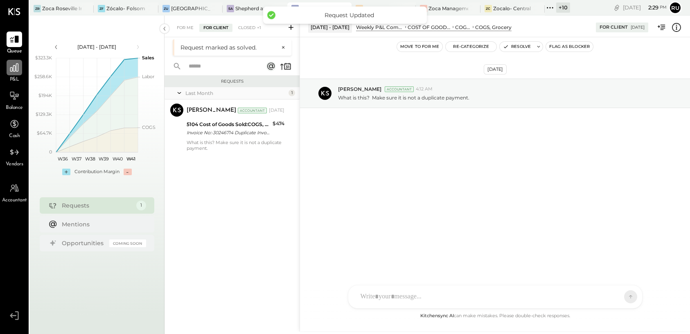
click at [18, 74] on div at bounding box center [15, 68] width 16 height 16
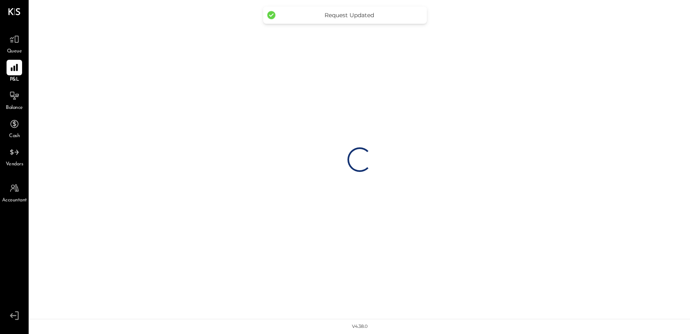
click at [26, 27] on div "Queue P&L Balance Cash Vendors Accountant v 4.38.0" at bounding box center [14, 167] width 29 height 334
click at [16, 43] on icon at bounding box center [14, 40] width 10 height 8
